Goal: Navigation & Orientation: Go to known website

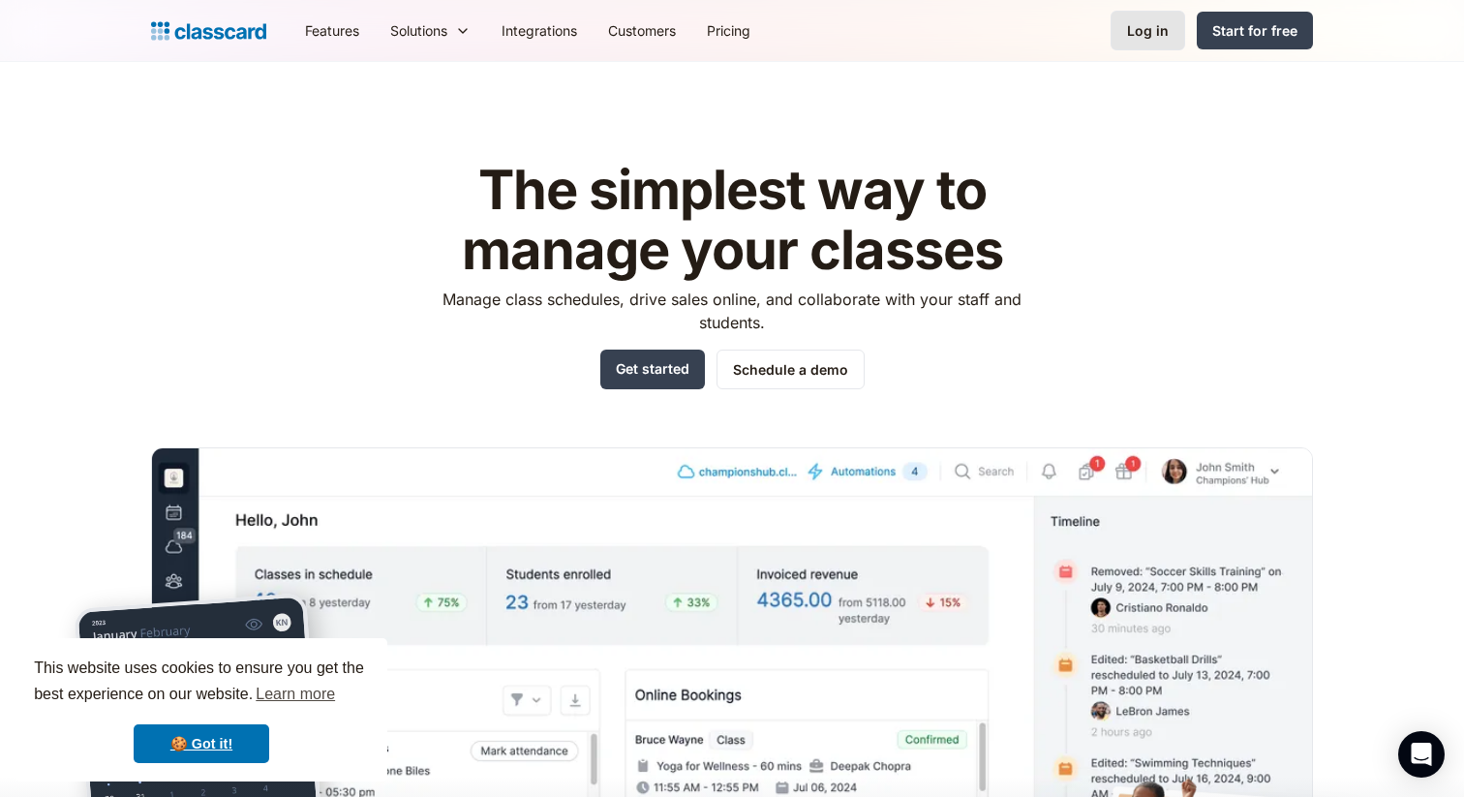
click at [1162, 33] on div "Log in" at bounding box center [1148, 30] width 42 height 20
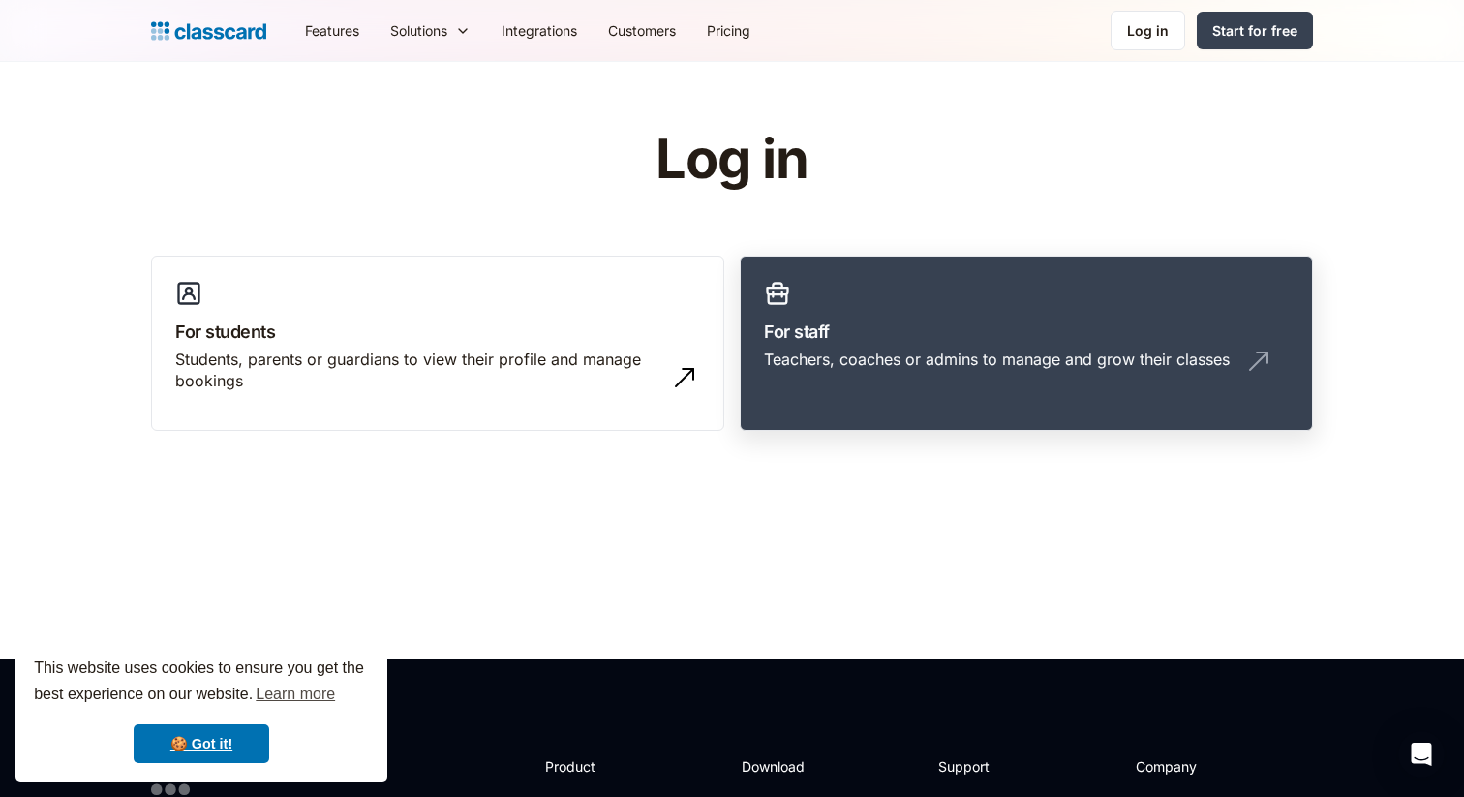
click at [826, 353] on div "Teachers, coaches or admins to manage and grow their classes" at bounding box center [997, 359] width 466 height 21
